Goal: Navigation & Orientation: Find specific page/section

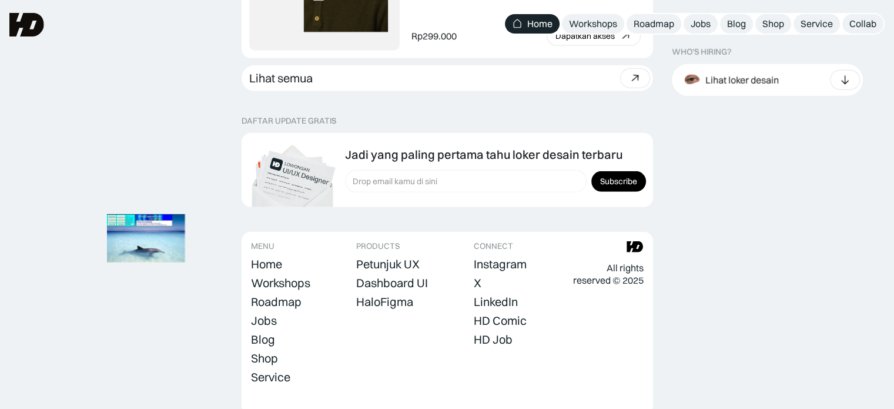
scroll to position [3286, 0]
click at [449, 91] on link "Lihat semua Beli bundle Hemat Rp706.001 Rp5,206,000 Rp4.499.999 Beli paket" at bounding box center [447, 78] width 411 height 26
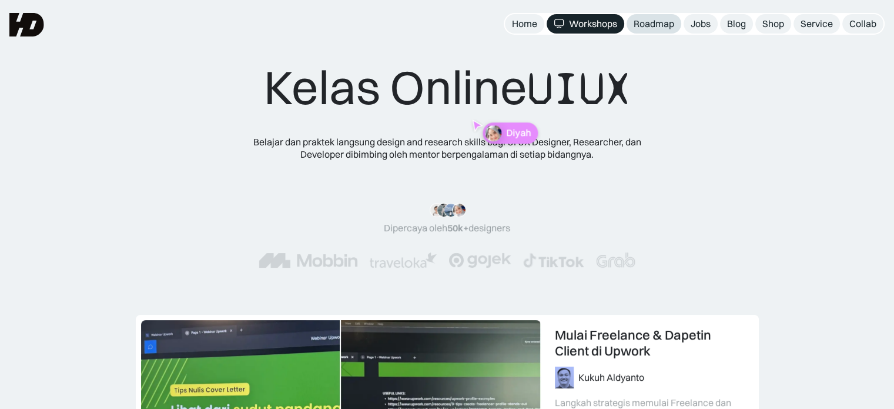
click at [654, 25] on div "Roadmap" at bounding box center [654, 24] width 41 height 12
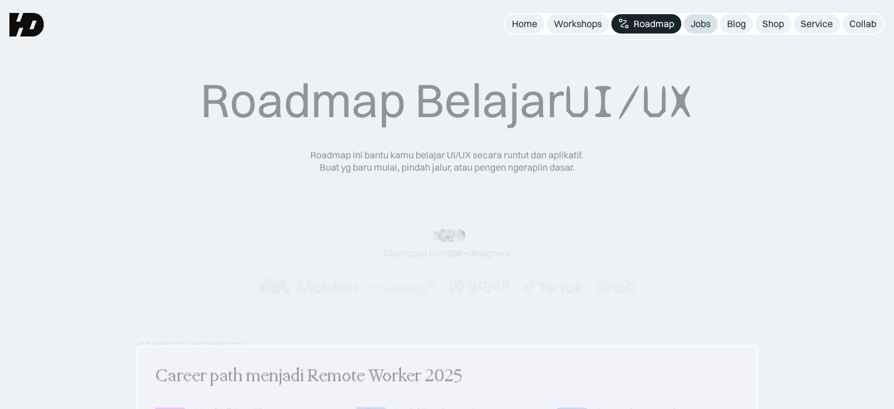
click at [710, 18] on div "Jobs" at bounding box center [701, 24] width 20 height 12
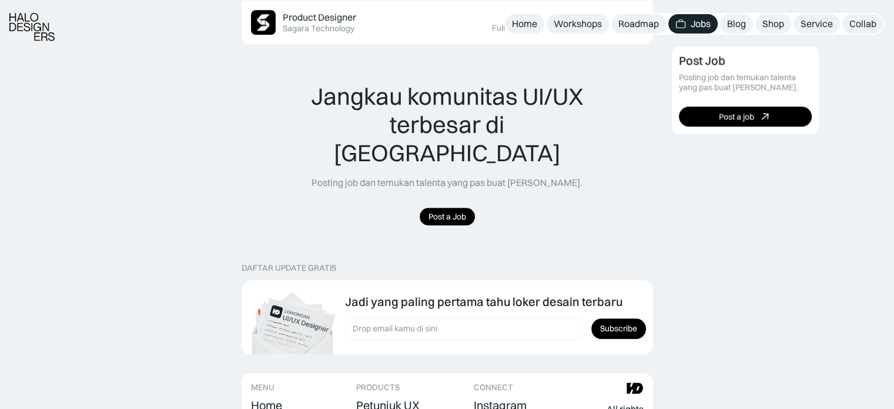
scroll to position [837, 0]
click at [592, 23] on div "Workshops" at bounding box center [578, 24] width 48 height 12
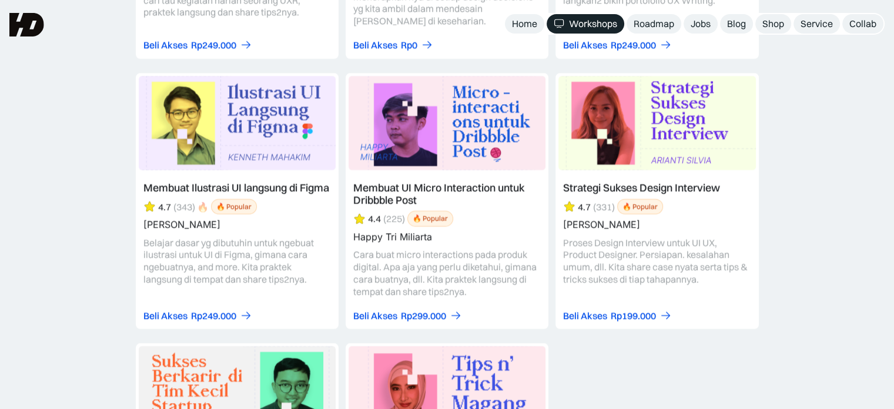
scroll to position [4771, 0]
